Goal: Communication & Community: Answer question/provide support

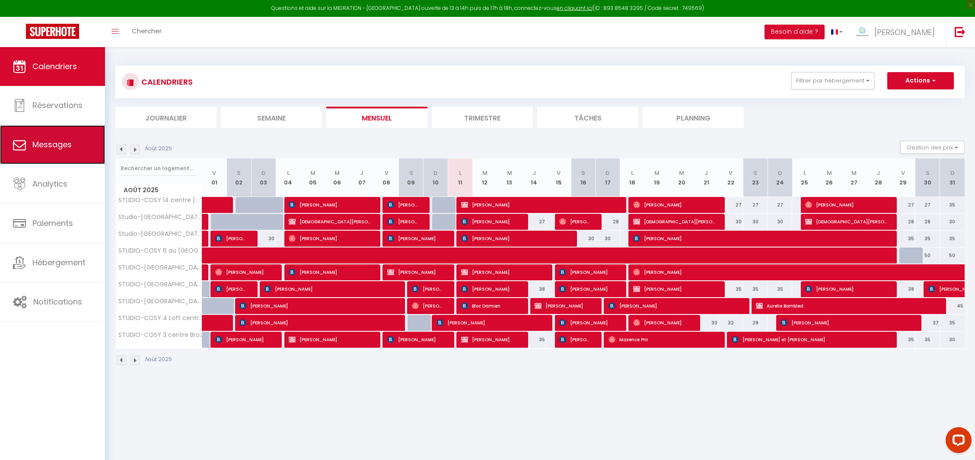
click at [45, 140] on span "Messages" at bounding box center [51, 144] width 39 height 11
select select "message"
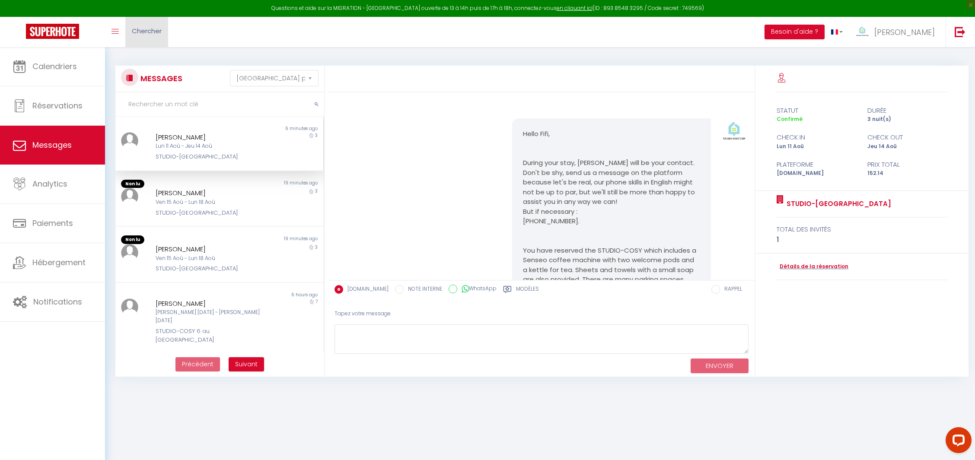
scroll to position [825, 0]
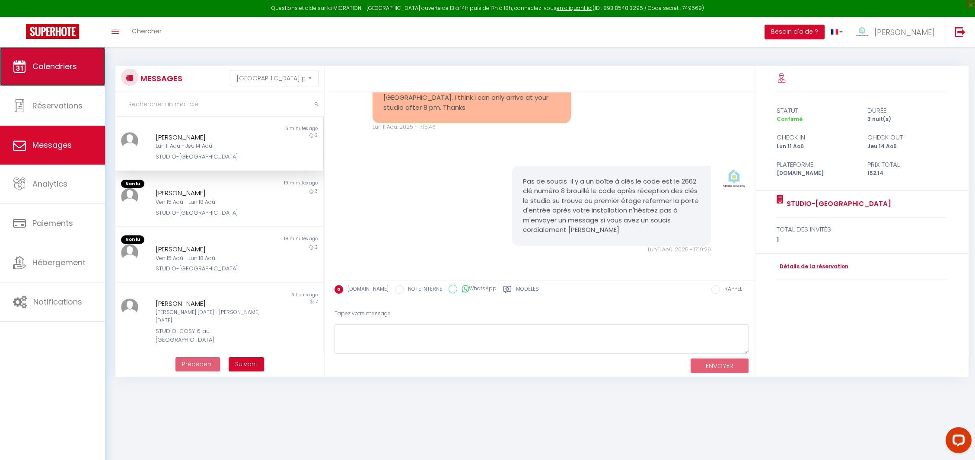
click at [71, 58] on link "Calendriers" at bounding box center [52, 66] width 105 height 39
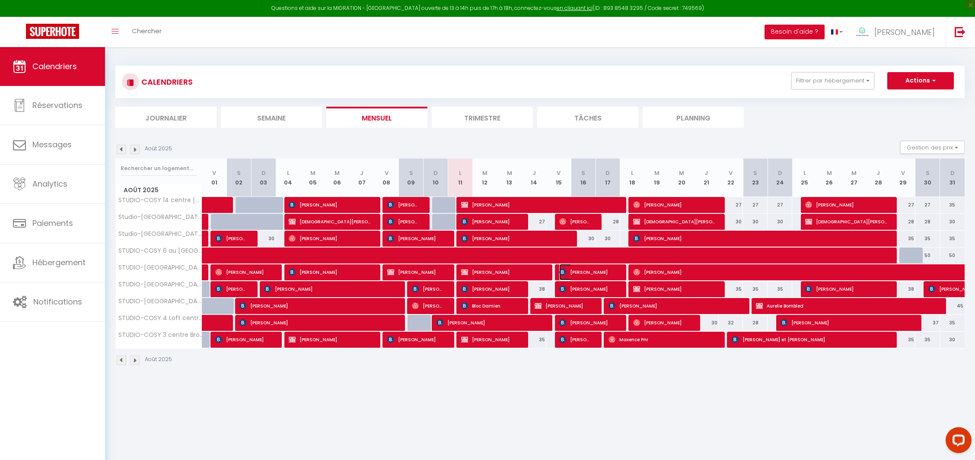
click at [571, 273] on span "[PERSON_NAME]" at bounding box center [587, 272] width 57 height 16
select select "OK"
select select "0"
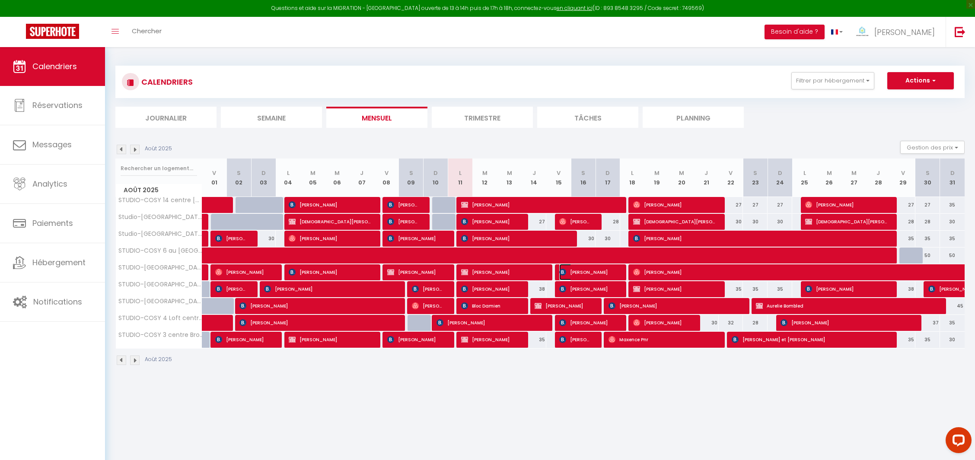
select select "1"
select select
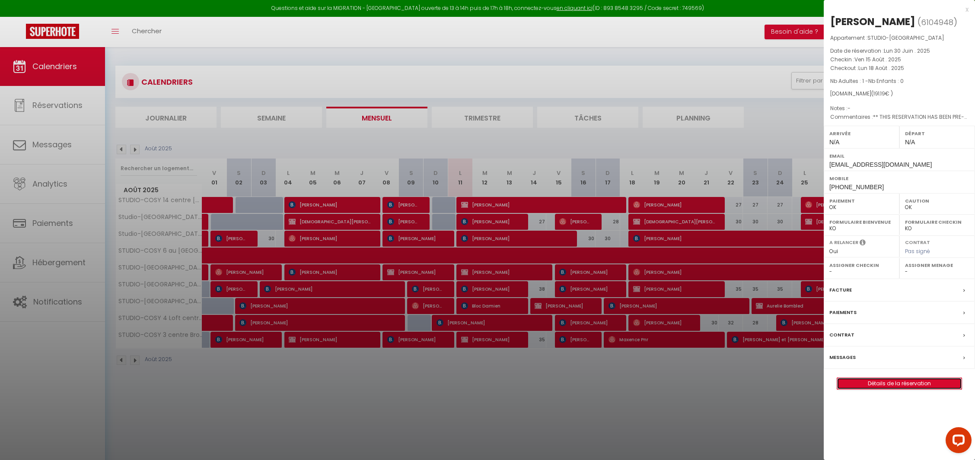
click at [882, 384] on link "Détails de la réservation" at bounding box center [899, 383] width 124 height 11
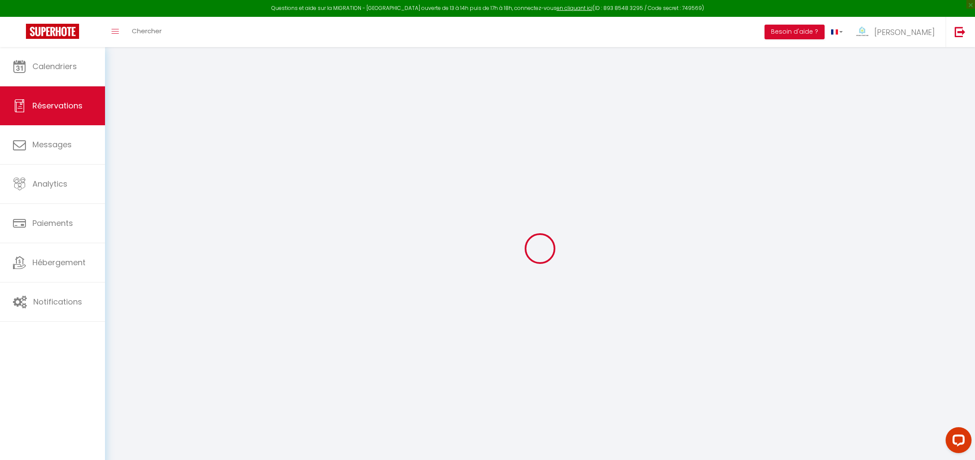
type input "Rutterford"
type input "Kieran"
type input "[EMAIL_ADDRESS][DOMAIN_NAME]"
type input "[PHONE_NUMBER]"
select select "GB"
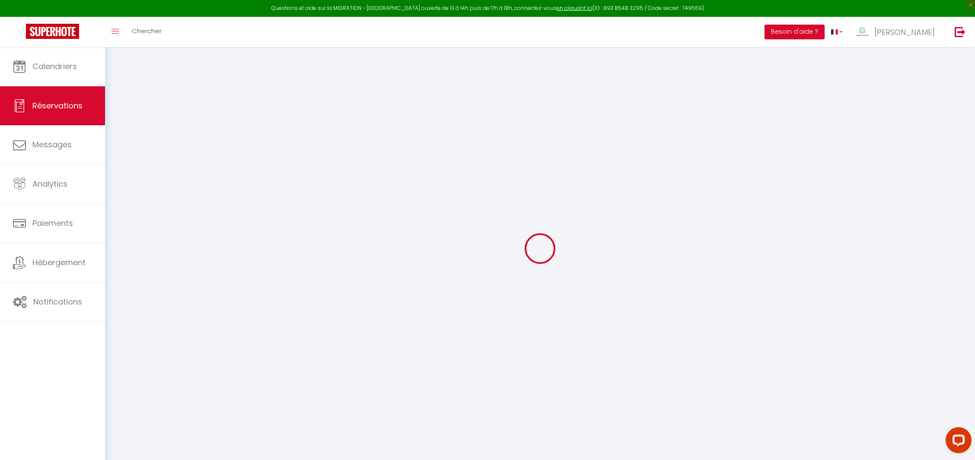
type input "27.93"
type input "5.35"
select select "14660"
select select "1"
select select
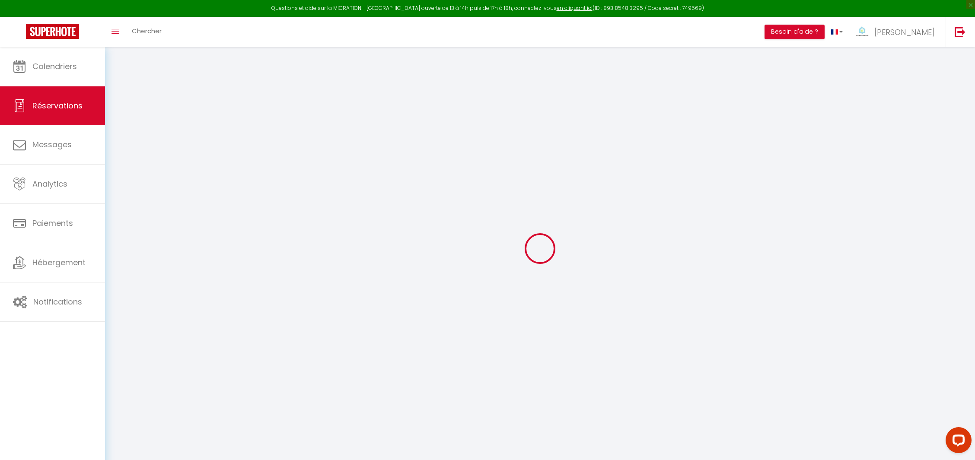
select select
type input "1"
select select "12"
select select "15"
type input "151.2"
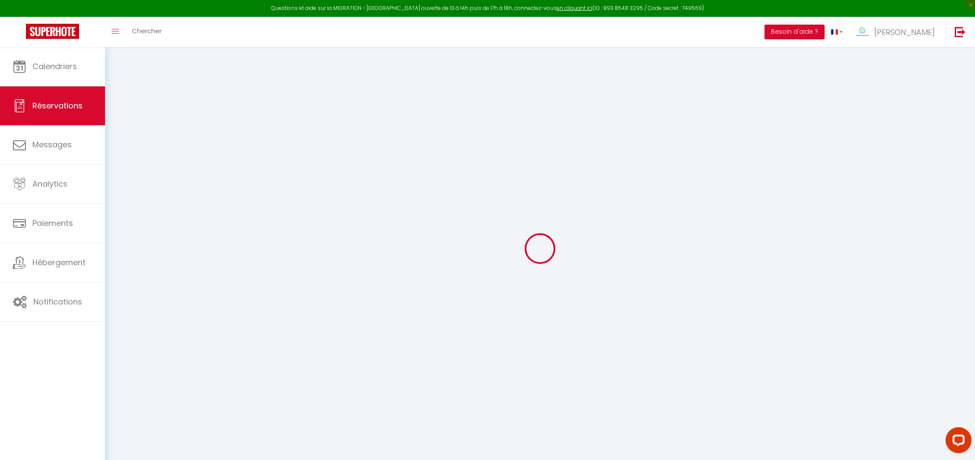
checkbox input "false"
type input "0"
select select "2"
type input "0"
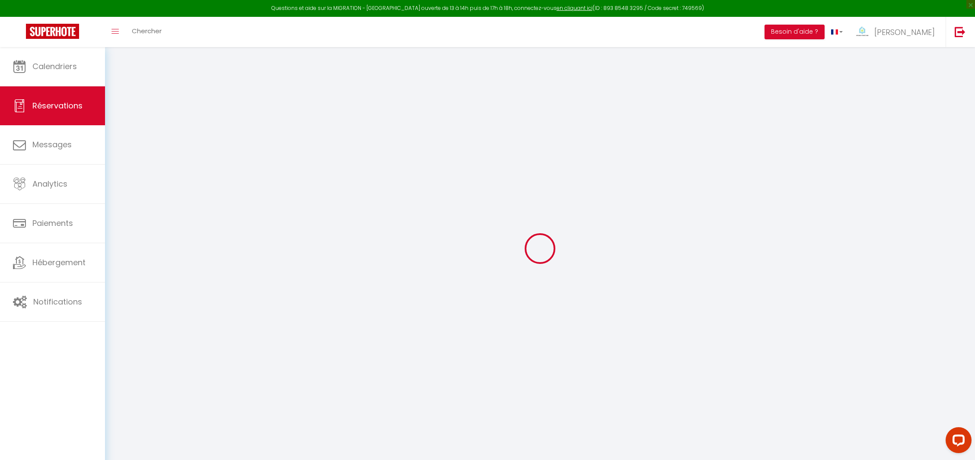
type input "0"
select select
checkbox input "false"
select select
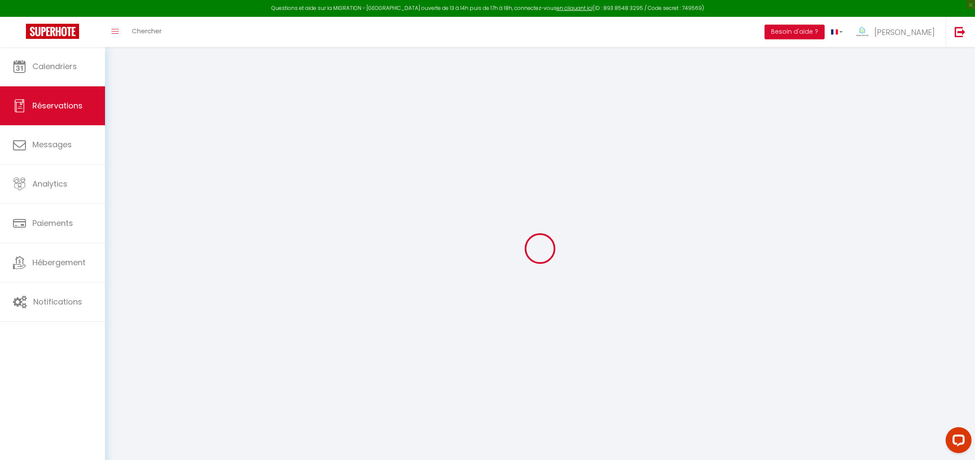
select select
checkbox input "false"
select select
checkbox input "false"
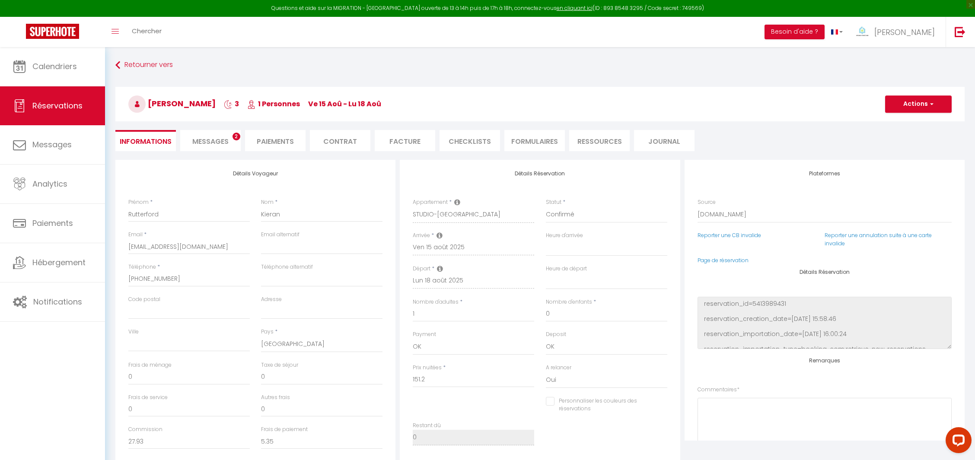
select select
checkbox input "false"
type textarea "** THIS RESERVATION HAS BEEN PRE-PAID ** Approximate time of arrival: between 1…"
type input "35"
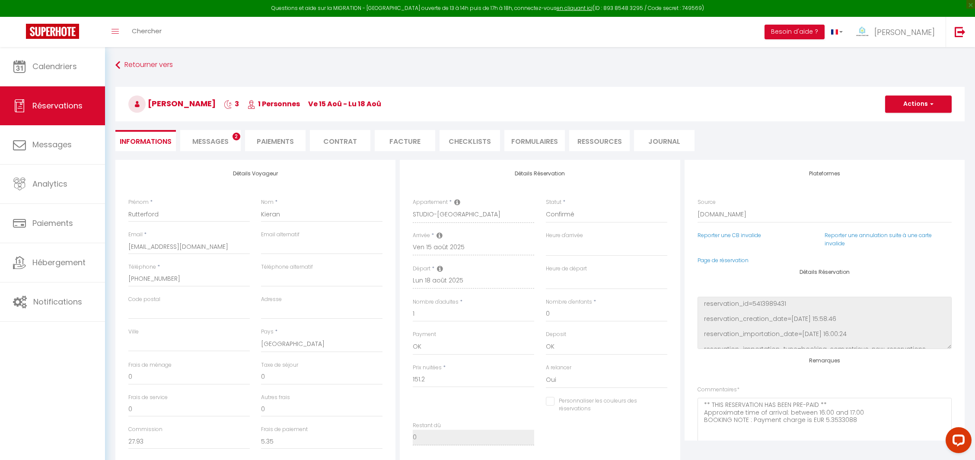
type input "4.99"
select select
checkbox input "false"
select select
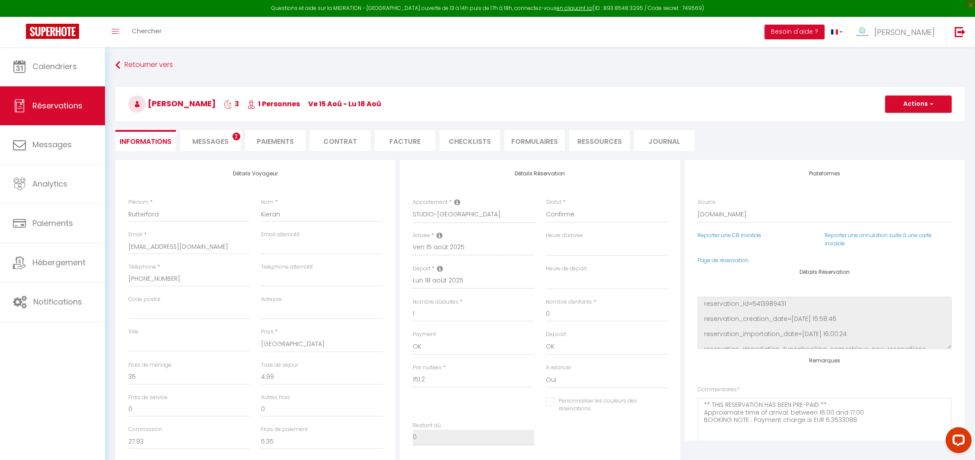
select select
click at [204, 141] on span "Messages" at bounding box center [210, 142] width 36 height 10
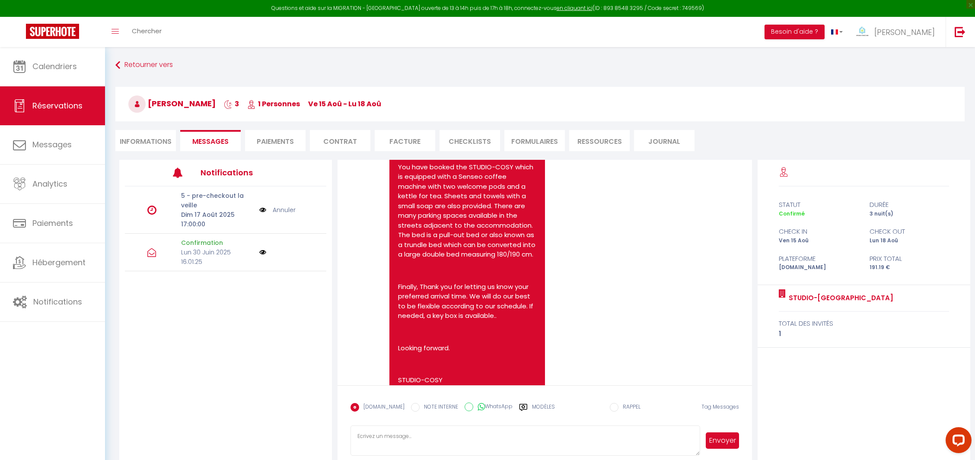
scroll to position [754, 0]
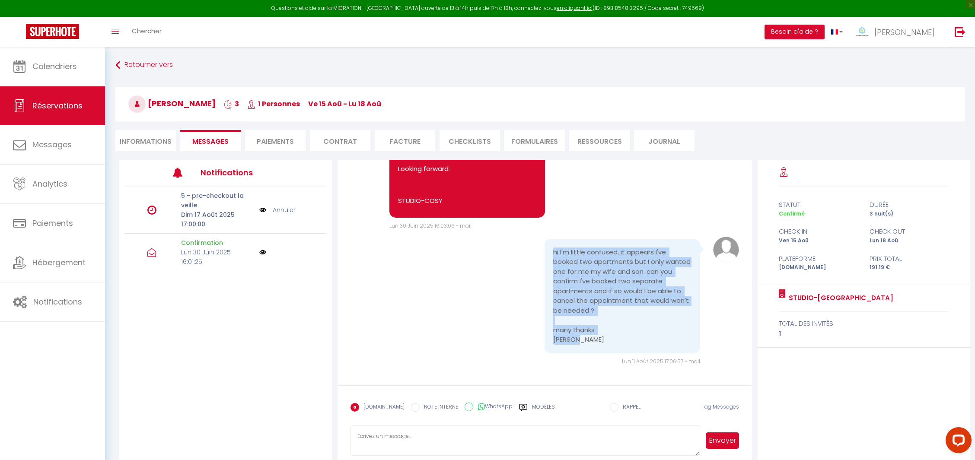
drag, startPoint x: 574, startPoint y: 338, endPoint x: 544, endPoint y: 255, distance: 88.9
click at [545, 255] on div "hi I'm little confused, it appears I've booked two apartments but I only wanted…" at bounding box center [622, 296] width 155 height 115
copy pre "hi I'm little confused, it appears I've booked two apartments but I only wanted…"
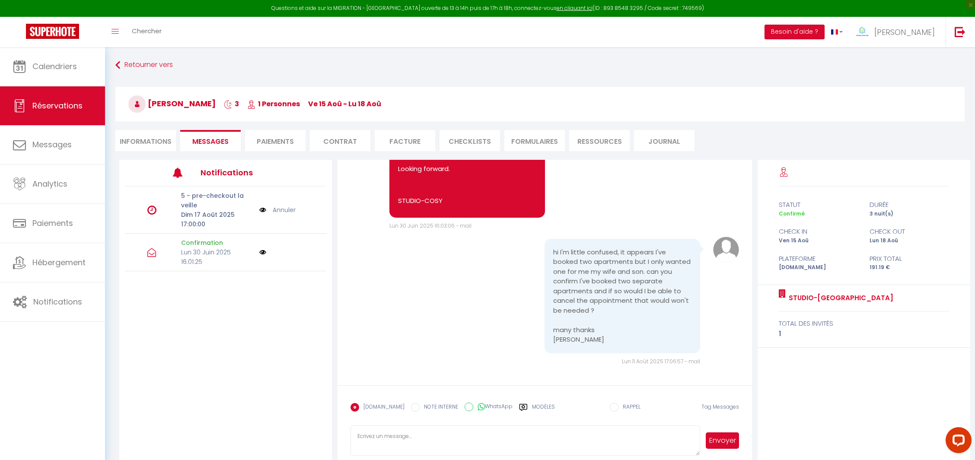
click at [432, 435] on textarea at bounding box center [525, 441] width 349 height 30
paste textarea "Hello, Yes, you have indeed booked two studios. Each studio is for two people, …"
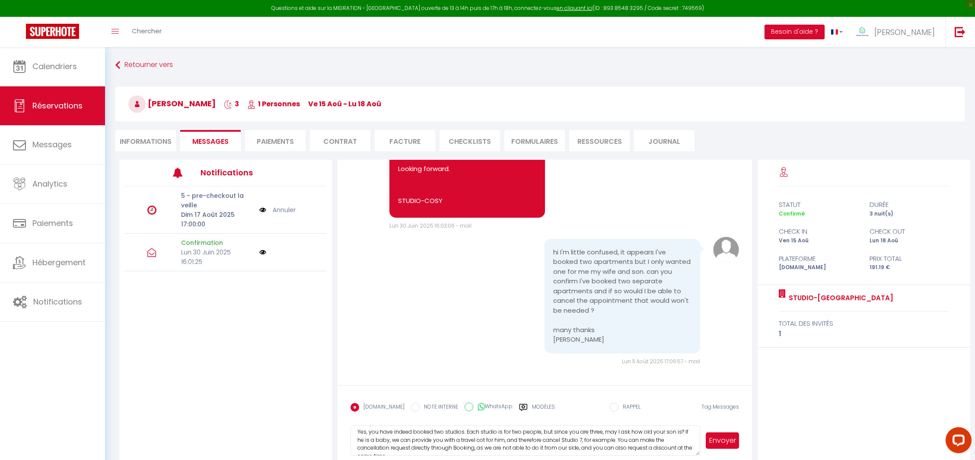
scroll to position [23, 0]
type textarea "Hello, Yes, you have indeed booked two studios. Each studio is for two people, …"
click at [728, 438] on button "Envoyer" at bounding box center [722, 441] width 33 height 16
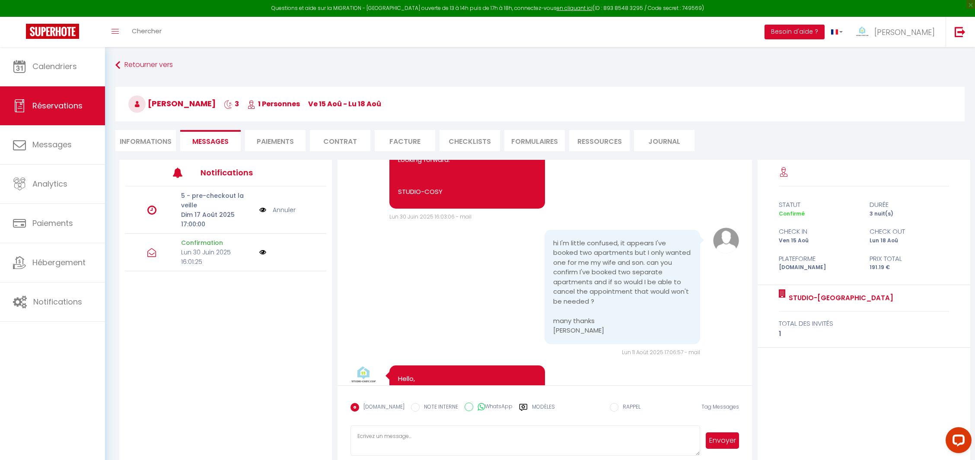
scroll to position [754, 0]
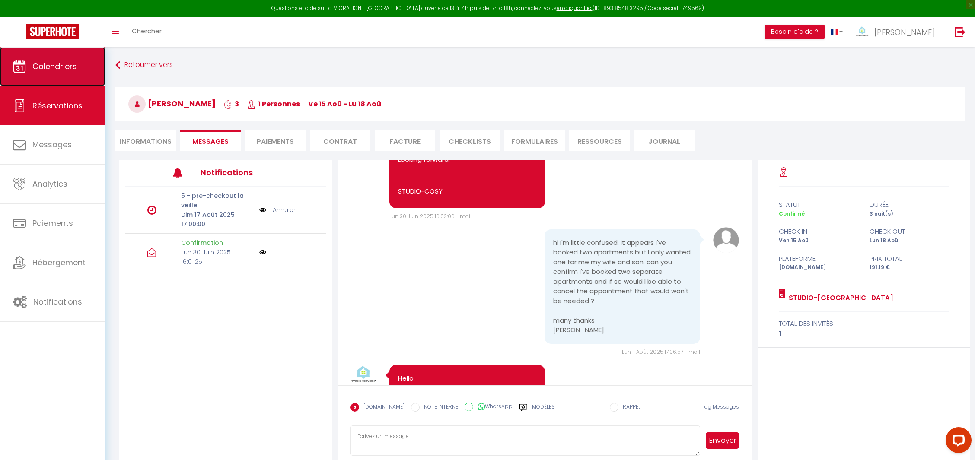
click at [64, 59] on link "Calendriers" at bounding box center [52, 66] width 105 height 39
